Goal: Information Seeking & Learning: Learn about a topic

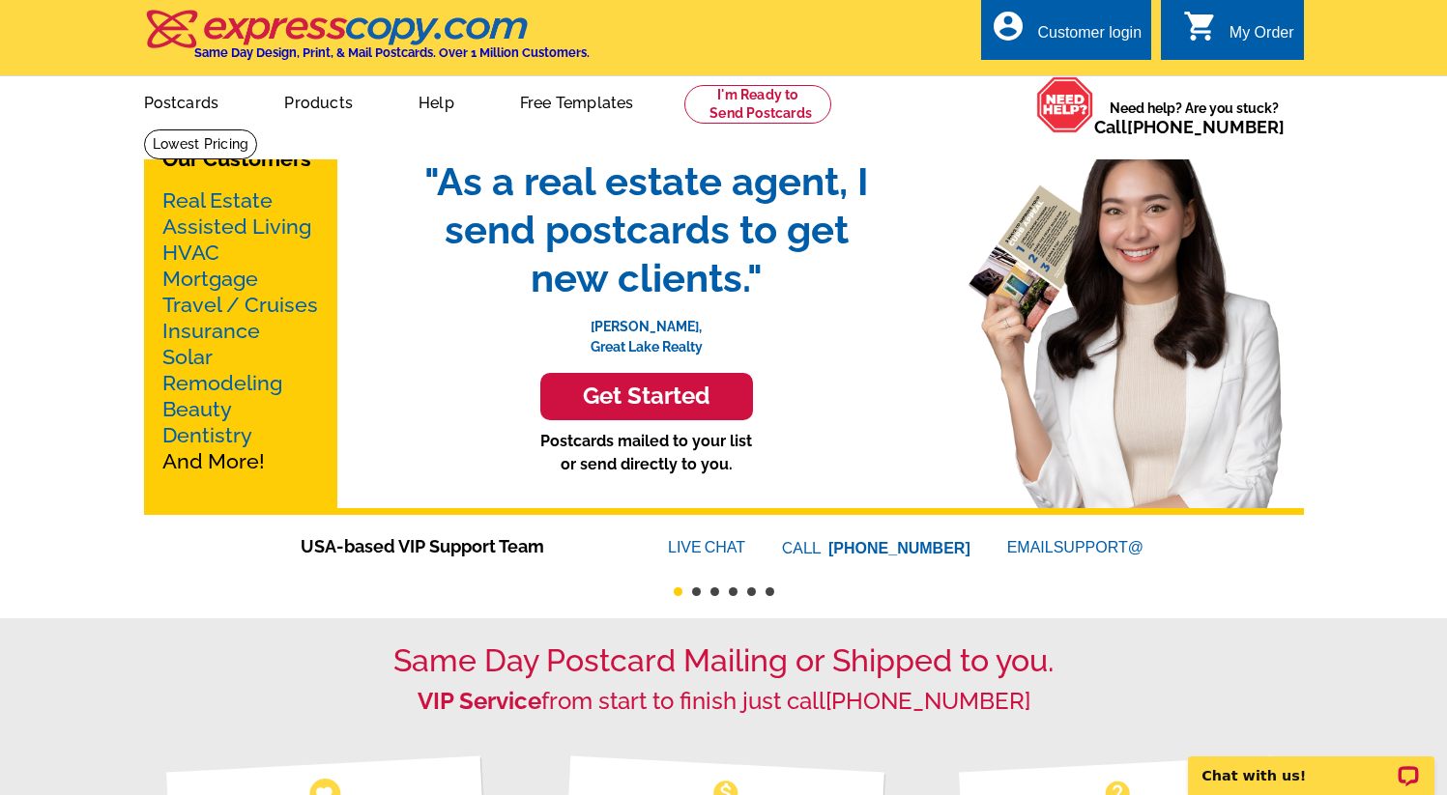
click at [613, 395] on h3 "Get Started" at bounding box center [646, 397] width 164 height 28
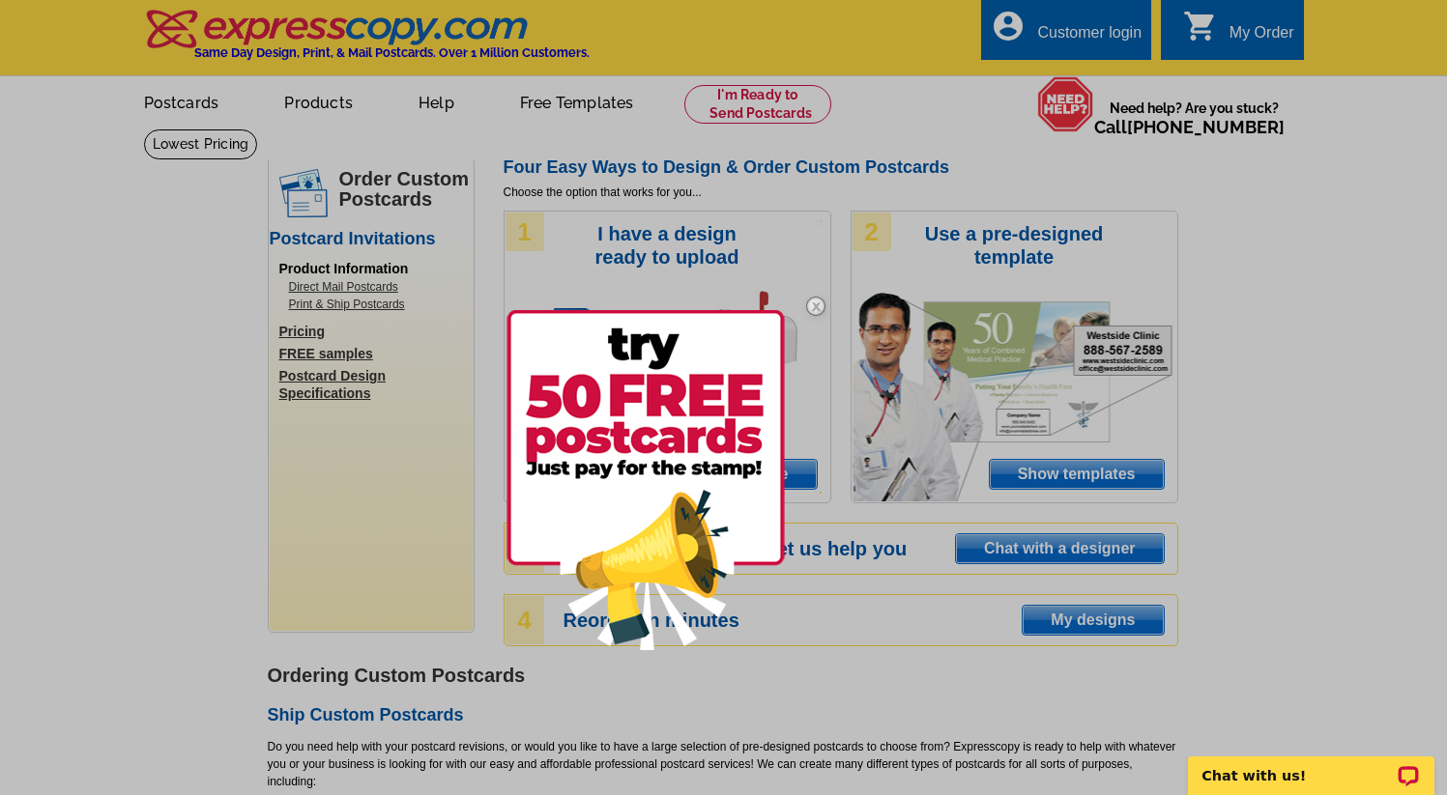
scroll to position [1, 0]
click at [817, 306] on img at bounding box center [816, 305] width 56 height 56
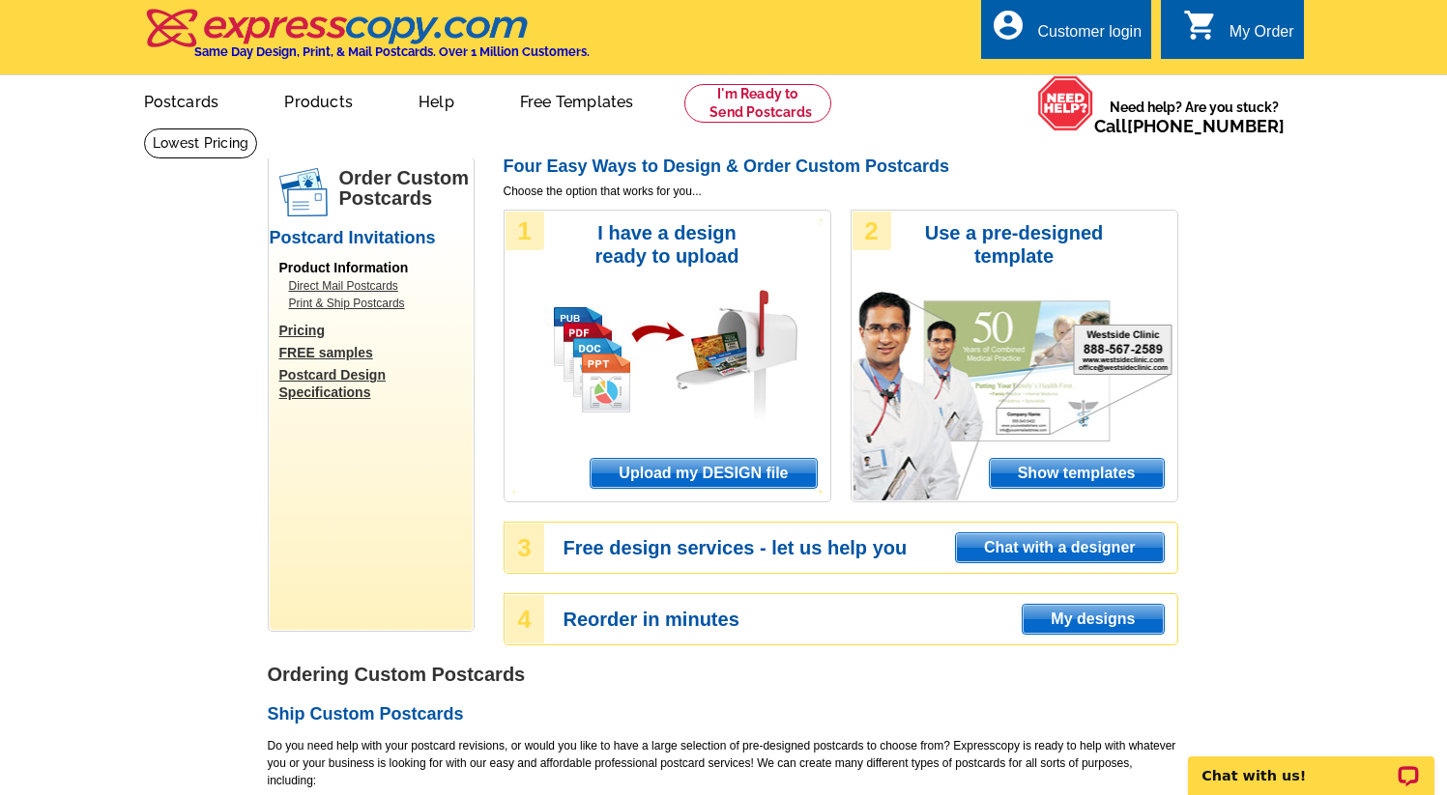
click at [931, 84] on ul "picture_in_picture Postcards store_mall_directory Products keyboard_arrow_down …" at bounding box center [546, 116] width 866 height 83
click at [258, 129] on link at bounding box center [201, 144] width 114 height 30
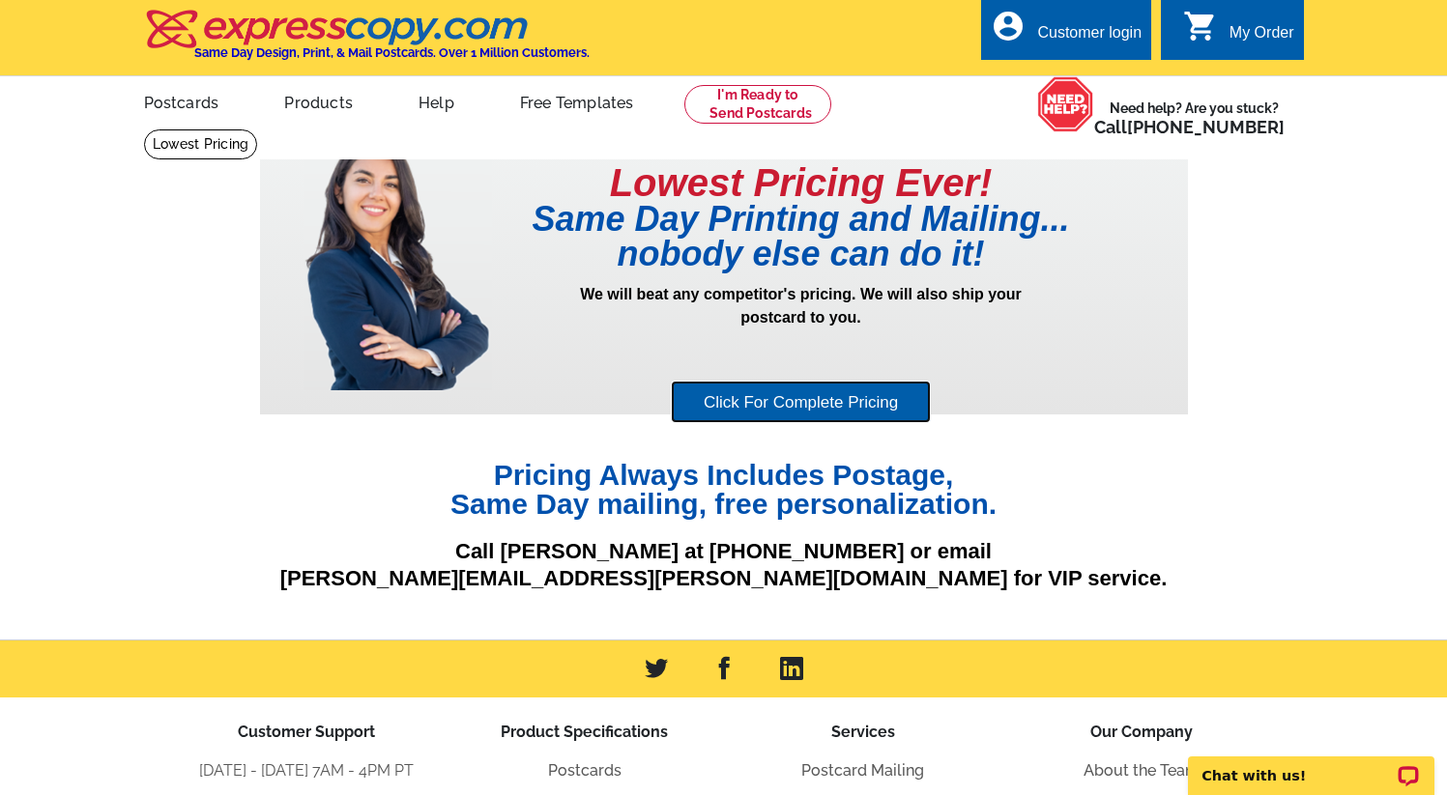
click at [838, 401] on link "Click For Complete Pricing" at bounding box center [801, 402] width 260 height 43
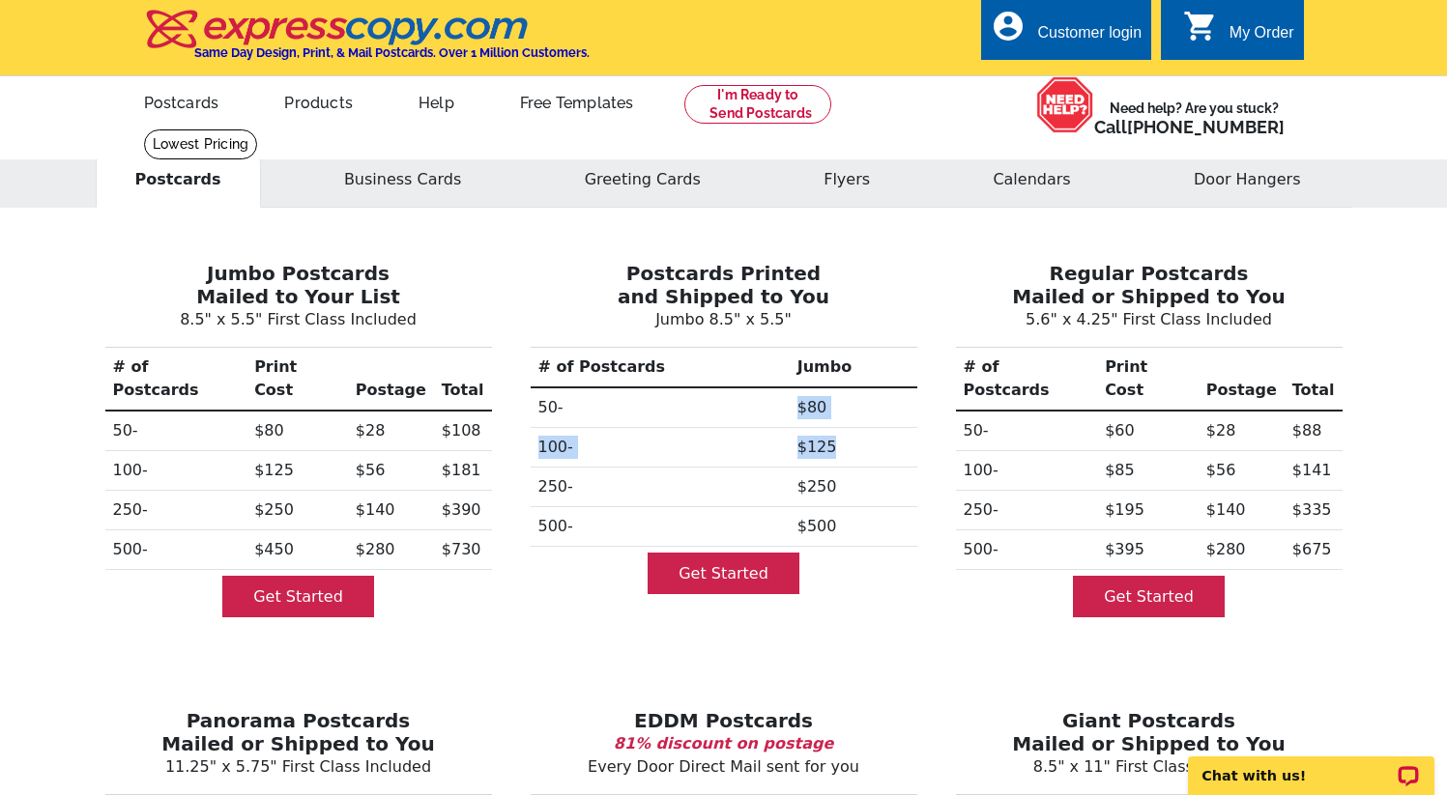
drag, startPoint x: 841, startPoint y: 463, endPoint x: 765, endPoint y: 410, distance: 92.2
click at [765, 410] on tbody "50- $80 100- $125 250- $250 500- $500" at bounding box center [724, 467] width 387 height 159
click at [452, 451] on td "$181" at bounding box center [463, 471] width 58 height 40
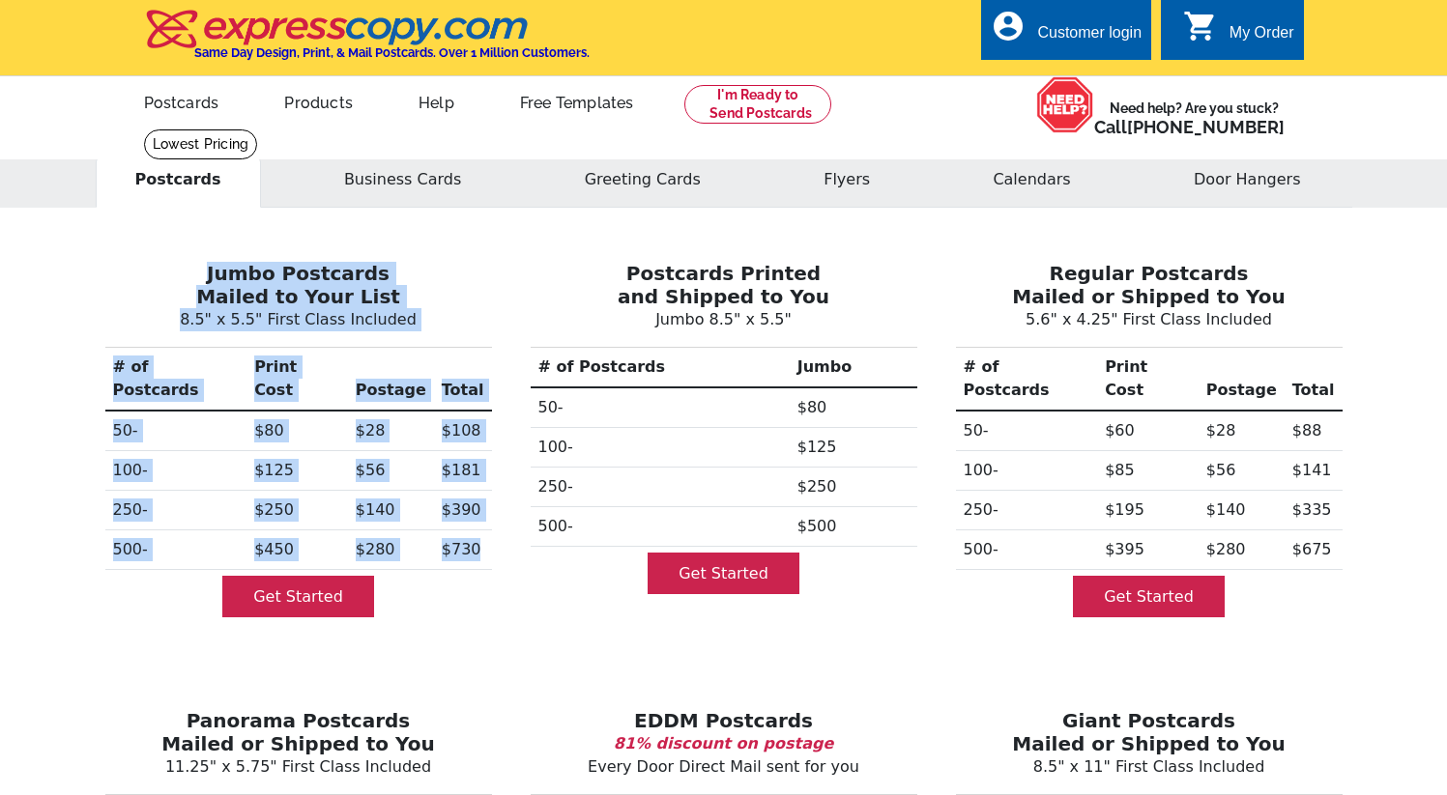
drag, startPoint x: 122, startPoint y: 272, endPoint x: 481, endPoint y: 528, distance: 441.4
click at [481, 528] on div "Jumbo Postcards Mailed to Your List 8.5" x 5.5" First Class Included # of Postc…" at bounding box center [298, 435] width 425 height 409
copy div "Jumbo Postcards Mailed to Your List 8.5" x 5.5" First Class Included # of Postc…"
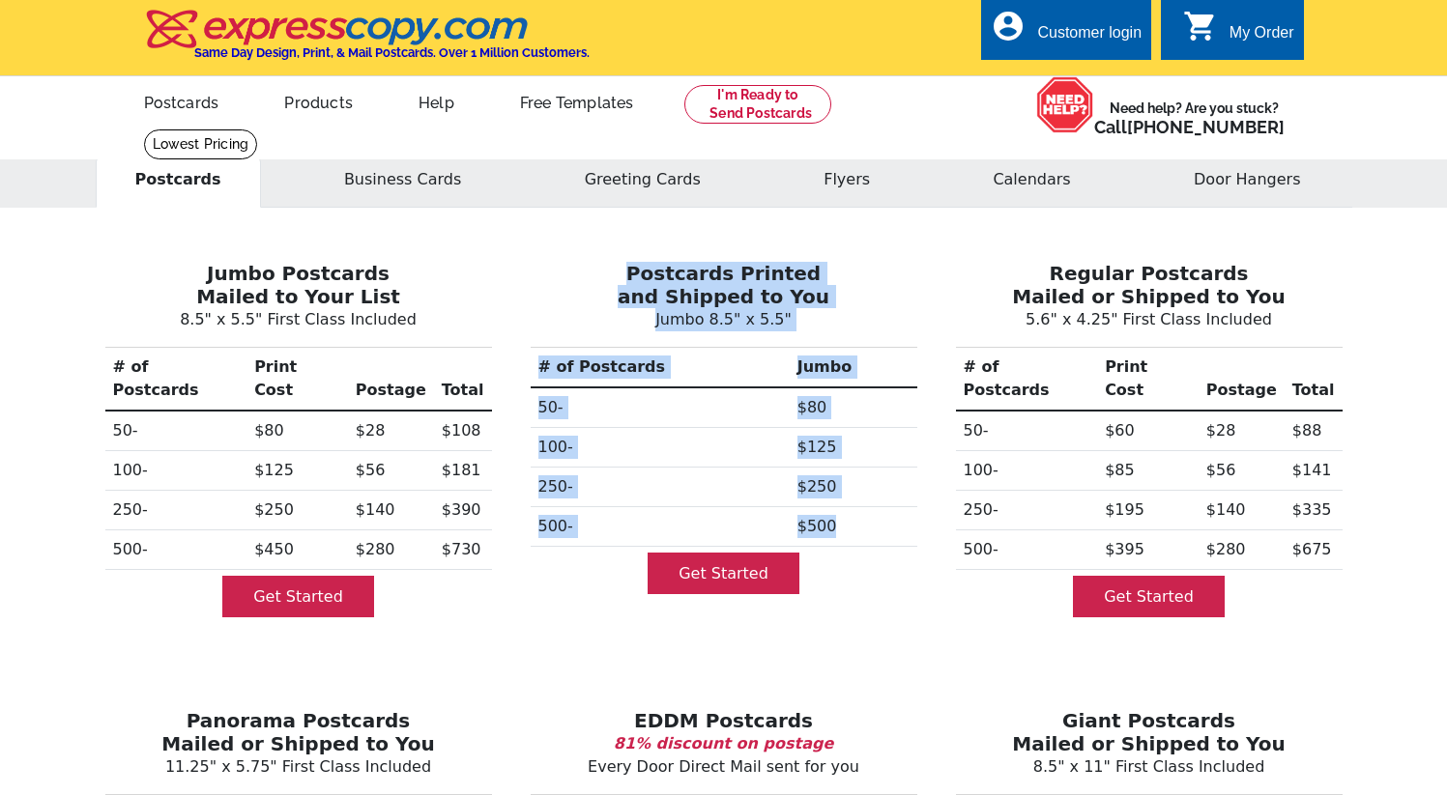
drag, startPoint x: 895, startPoint y: 530, endPoint x: 628, endPoint y: 275, distance: 368.4
click at [628, 275] on div "Postcards Printed and Shipped to You Jumbo 8.5" x 5.5" # of Postcards [GEOGRAPH…" at bounding box center [723, 435] width 425 height 409
copy div "Postcards Printed and Shipped to You Jumbo 8.5" x 5.5" # of Postcards Jumbo 50-…"
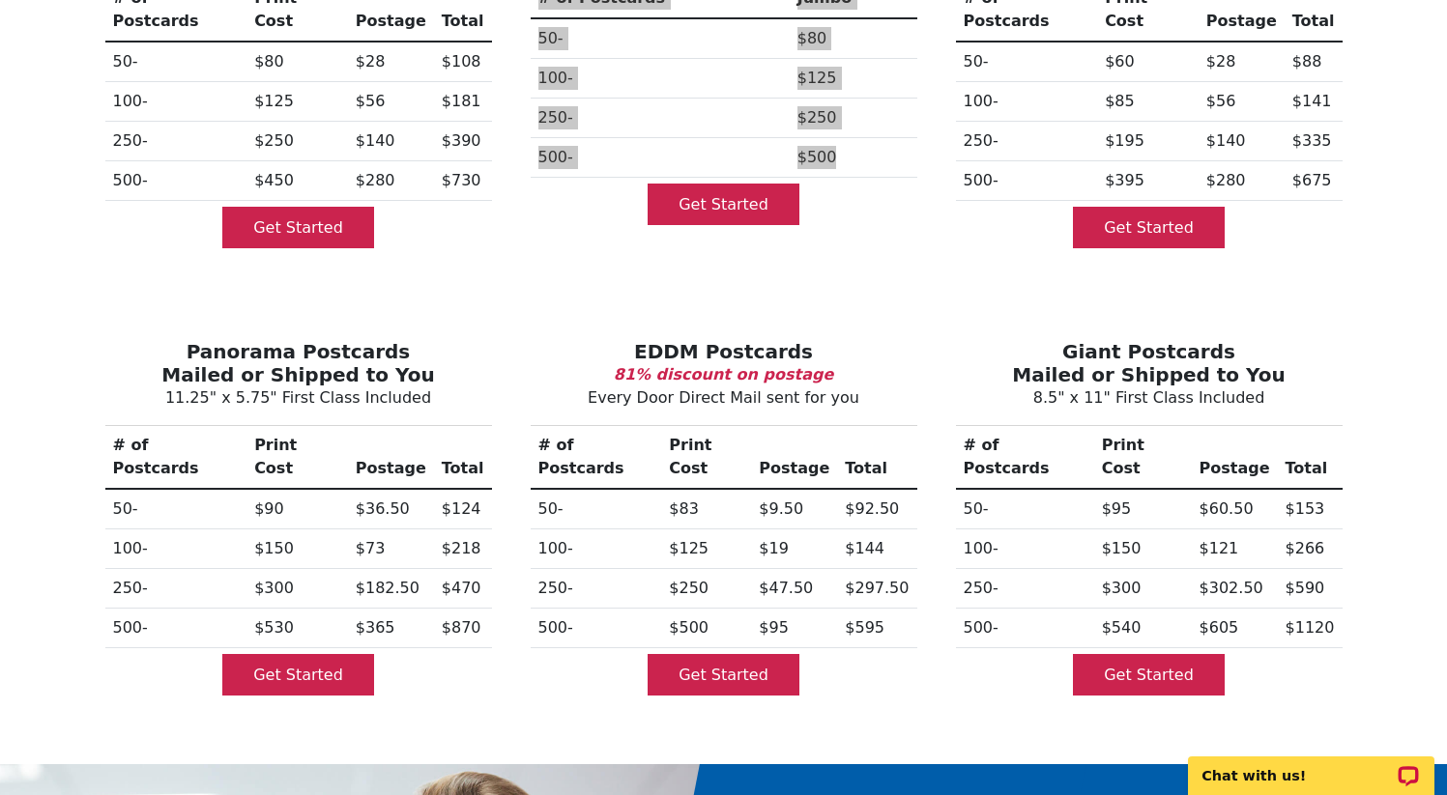
scroll to position [377, 0]
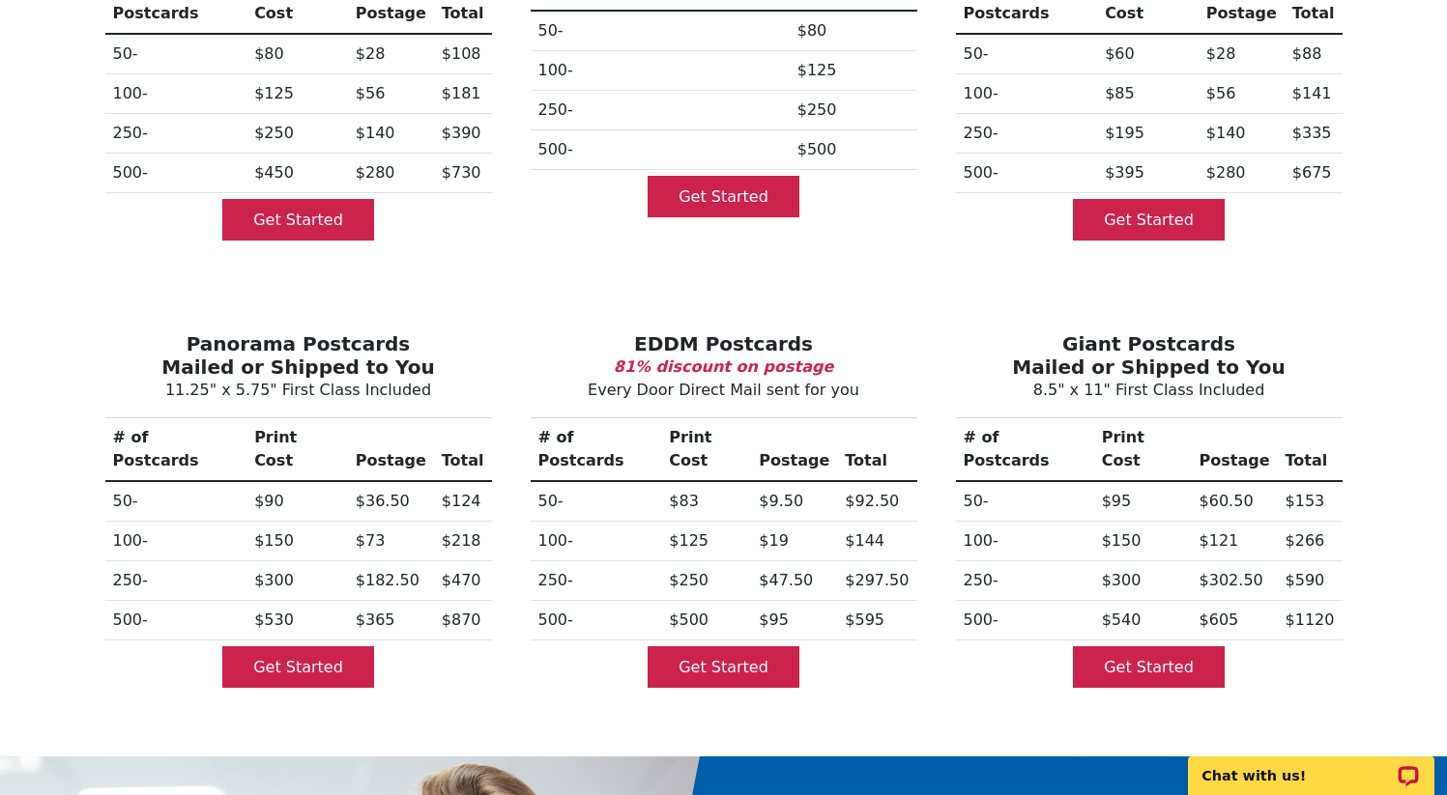
click at [905, 379] on p "Every Door Direct Mail sent for you" at bounding box center [724, 390] width 394 height 23
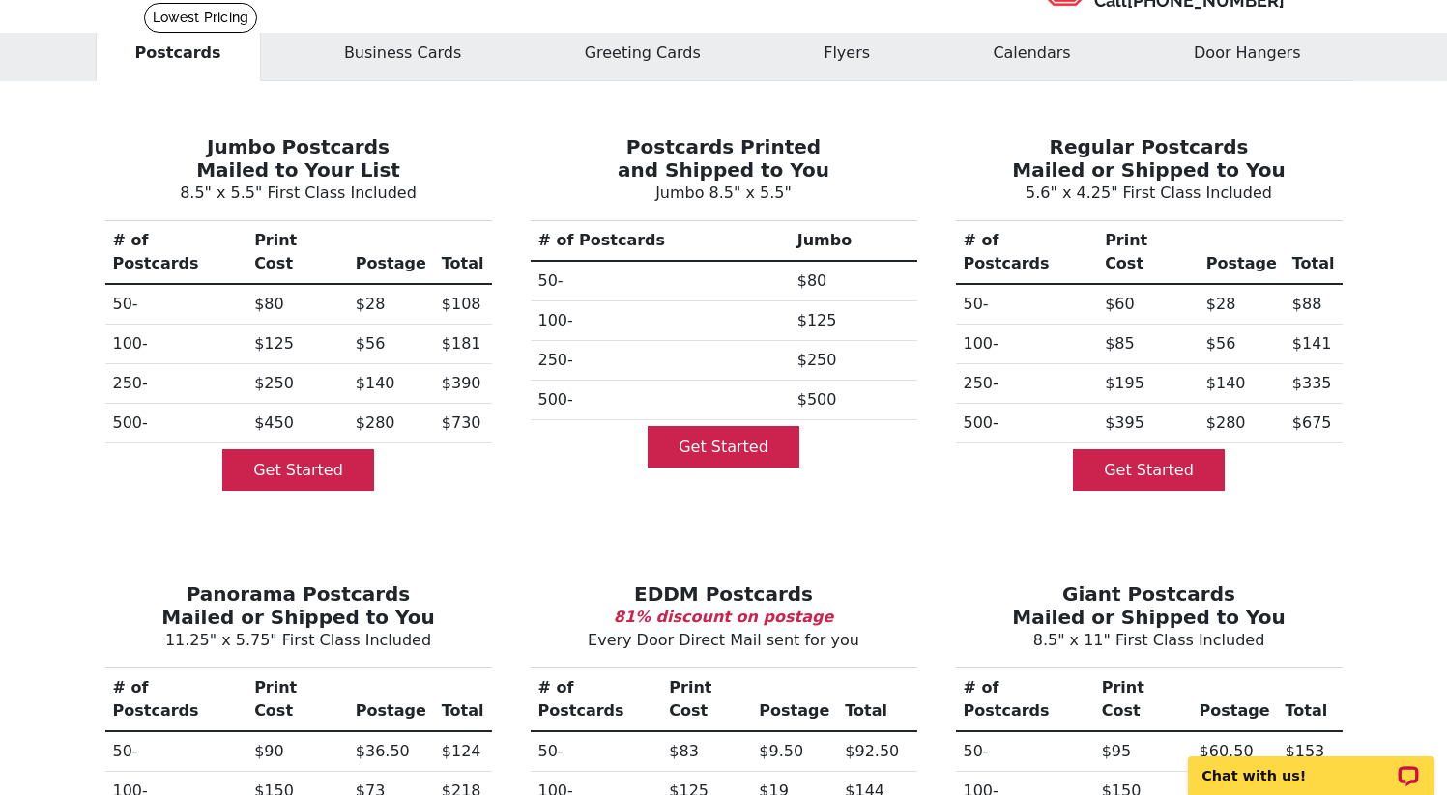
scroll to position [0, 0]
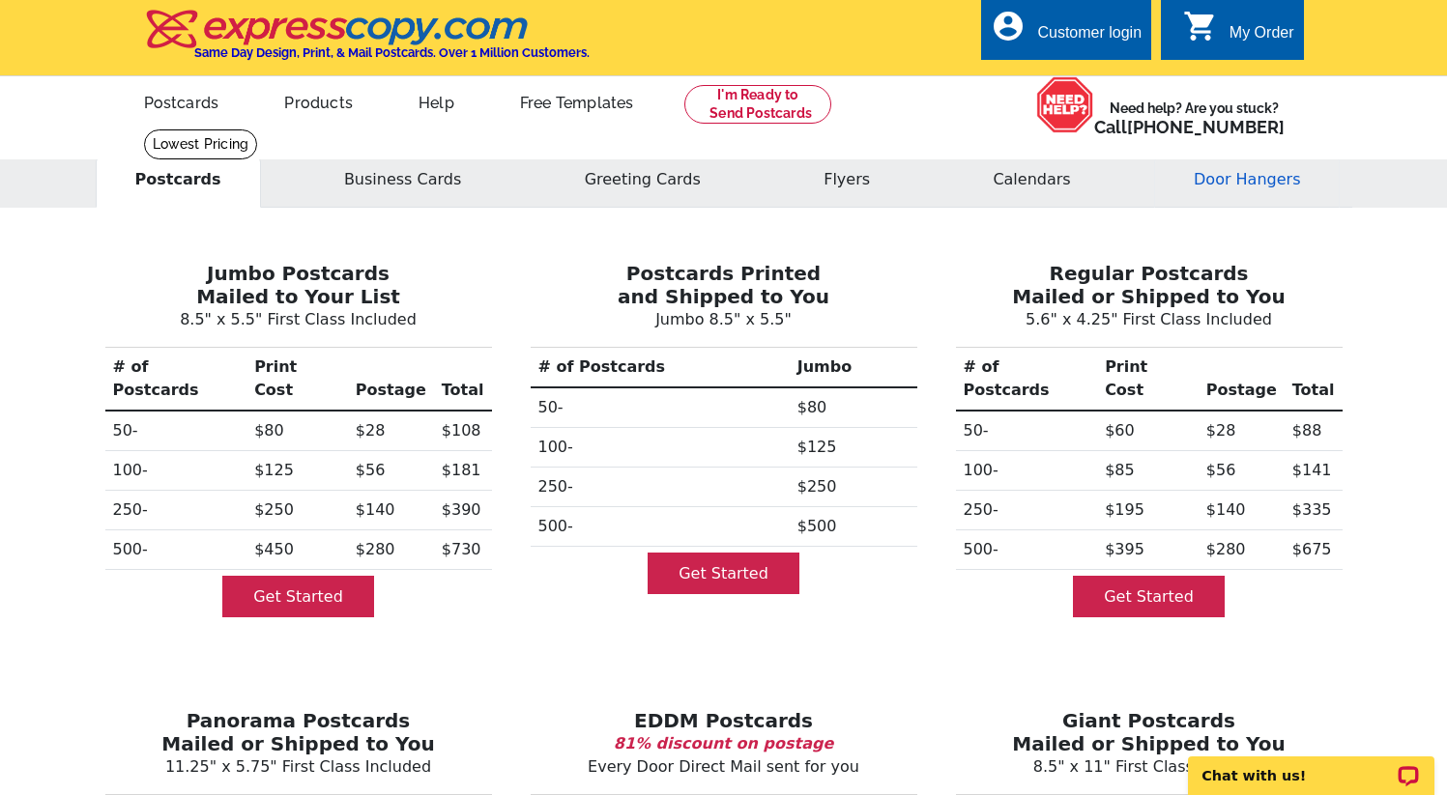
click at [1237, 185] on button "Door Hangers" at bounding box center [1247, 180] width 186 height 56
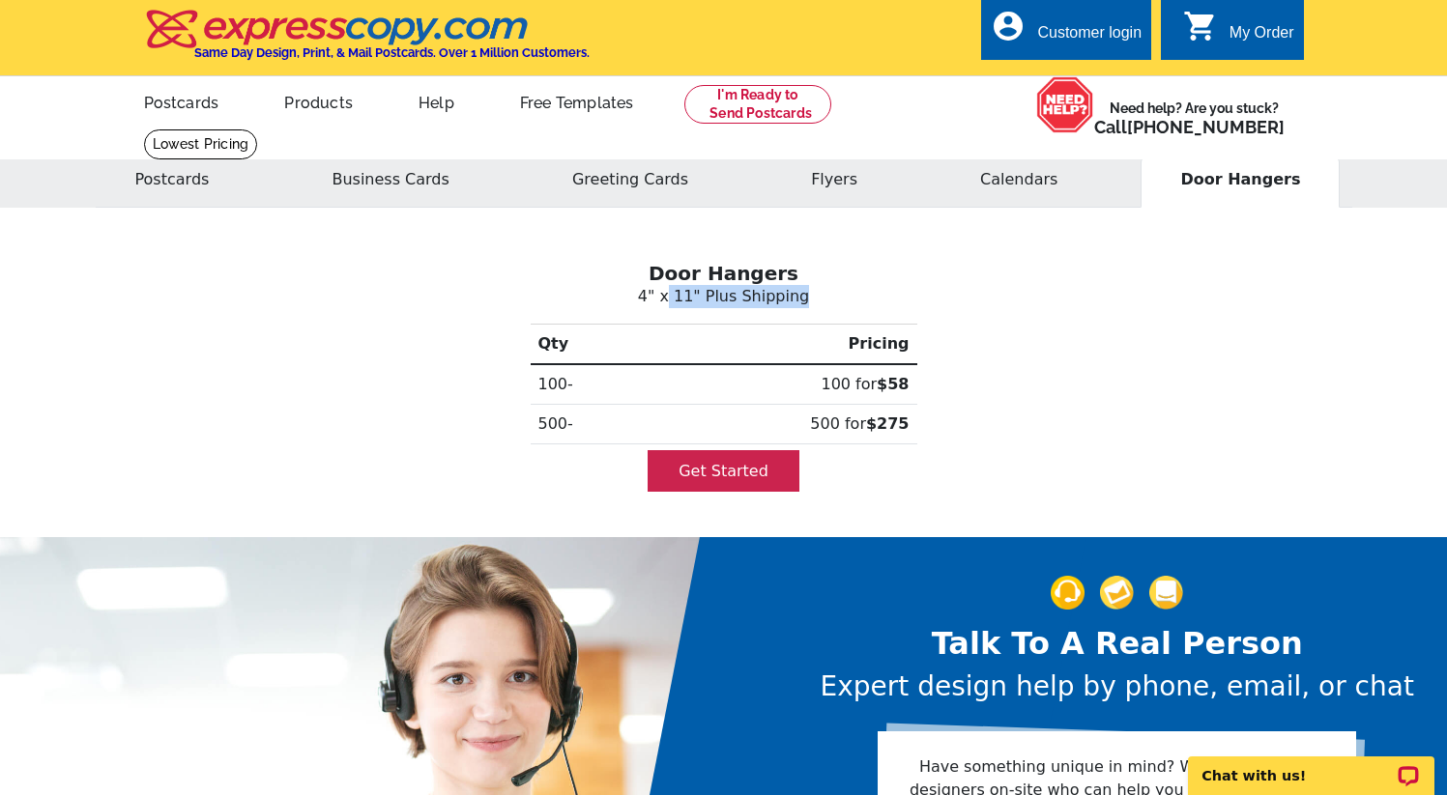
drag, startPoint x: 948, startPoint y: 438, endPoint x: 676, endPoint y: 285, distance: 311.5
click at [676, 285] on div "Door Hangers 4" x 11" Plus Shipping Qty Pricing 100- 100 for $58 500- 500 for $…" at bounding box center [724, 372] width 1276 height 283
click at [676, 285] on p "4" x 11" Plus Shipping" at bounding box center [723, 296] width 1245 height 23
drag, startPoint x: 936, startPoint y: 433, endPoint x: 618, endPoint y: 250, distance: 366.7
click at [618, 250] on div "Door Hangers 4" x 11" Plus Shipping Qty Pricing 100- 100 for $58 500- 500 for $…" at bounding box center [724, 372] width 1276 height 283
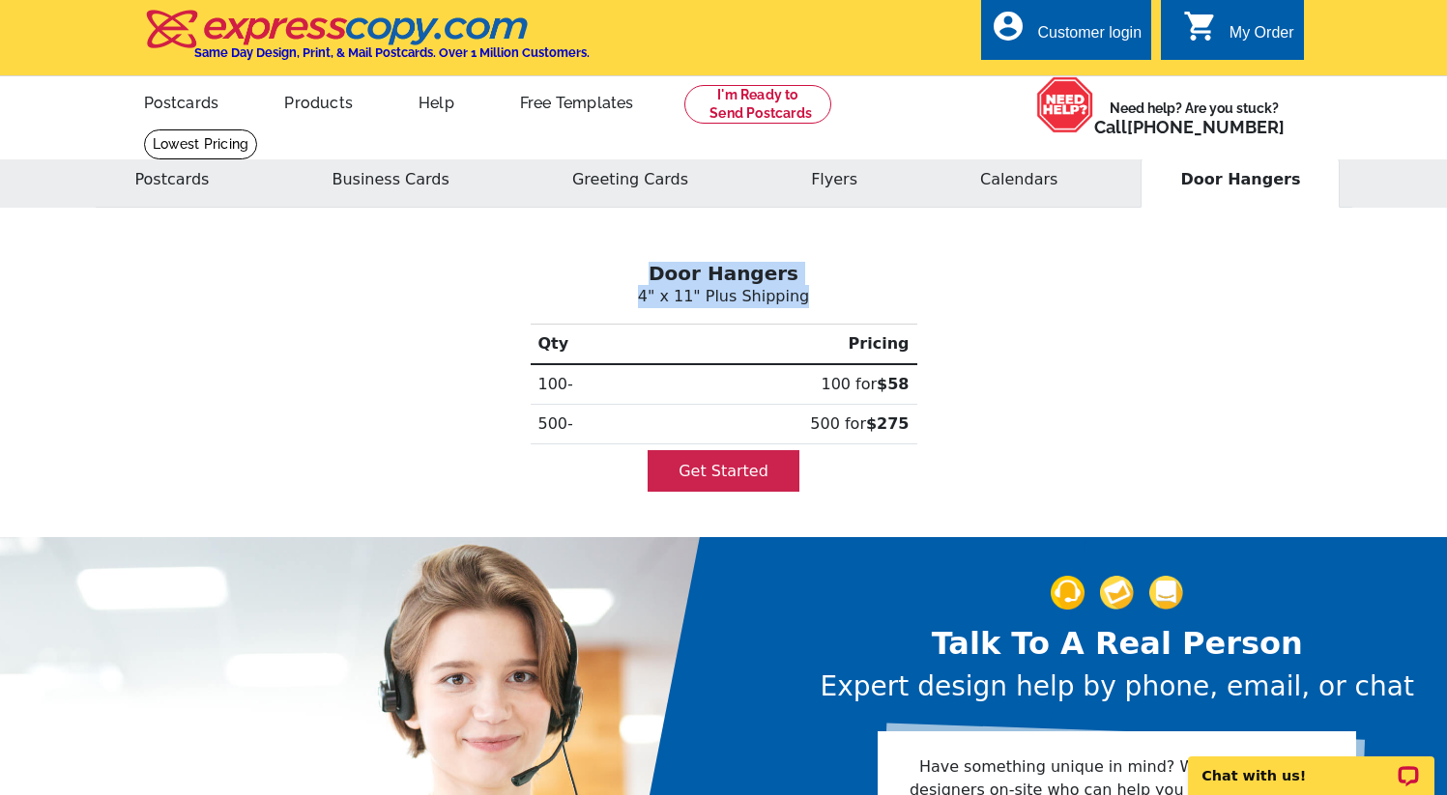
copy div "Door Hangers 4" x 11" Plus Shipping"
click at [649, 178] on button "Greeting Cards" at bounding box center [629, 180] width 195 height 56
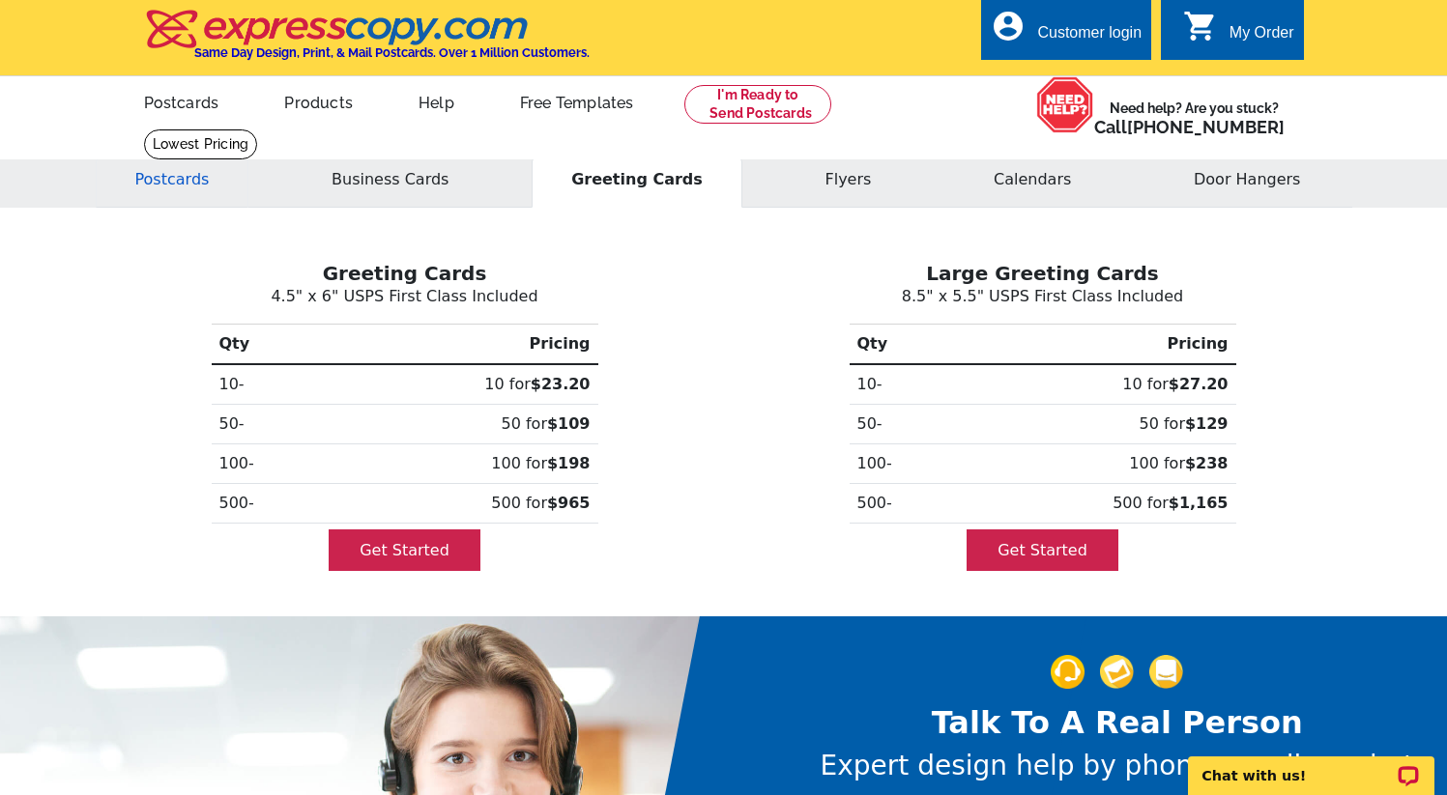
click at [166, 196] on button "Postcards" at bounding box center [173, 180] width 154 height 56
